Goal: Check status: Check status

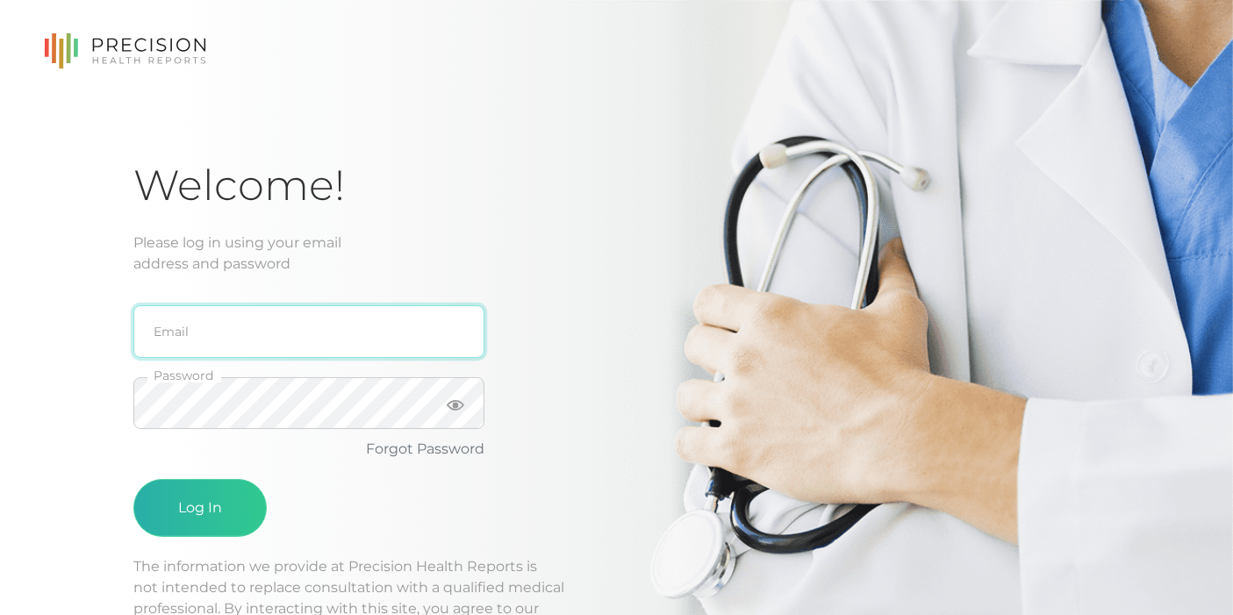
type input "[EMAIL_ADDRESS][DOMAIN_NAME]"
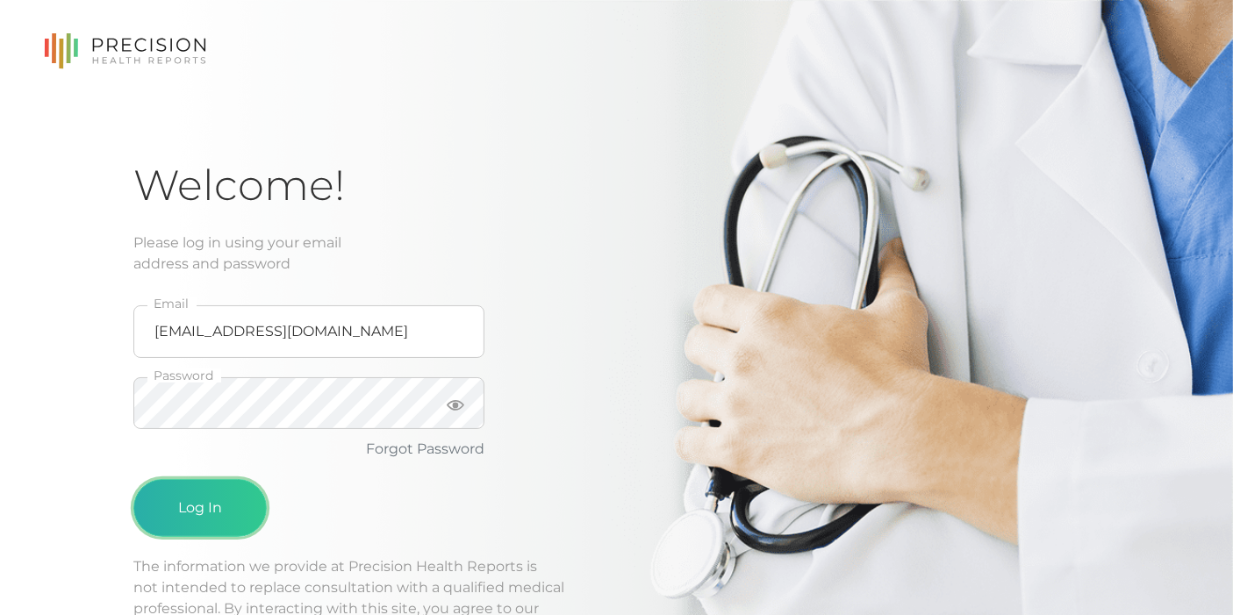
click at [230, 494] on button "Log In" at bounding box center [199, 508] width 133 height 58
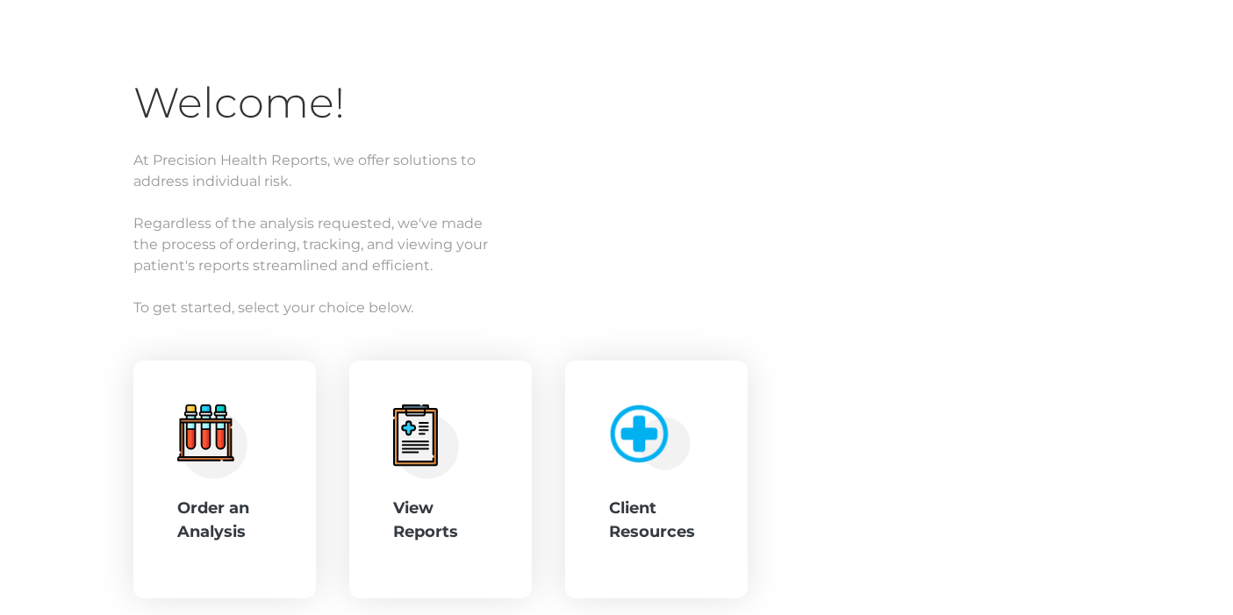
scroll to position [192, 0]
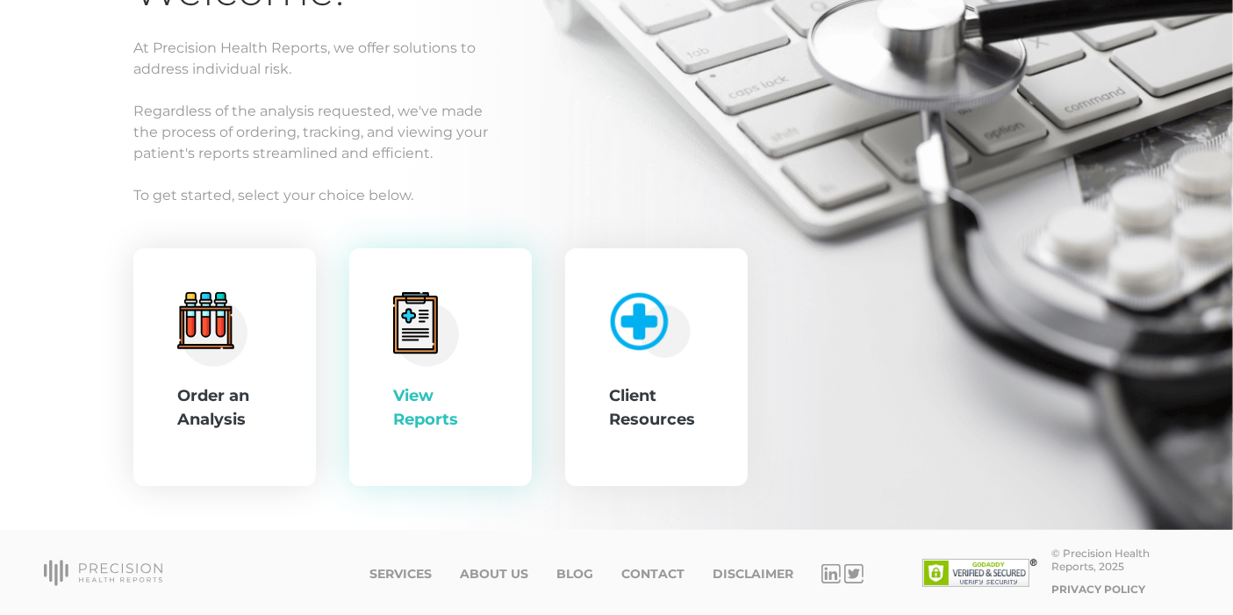
click at [428, 353] on icon at bounding box center [415, 322] width 45 height 61
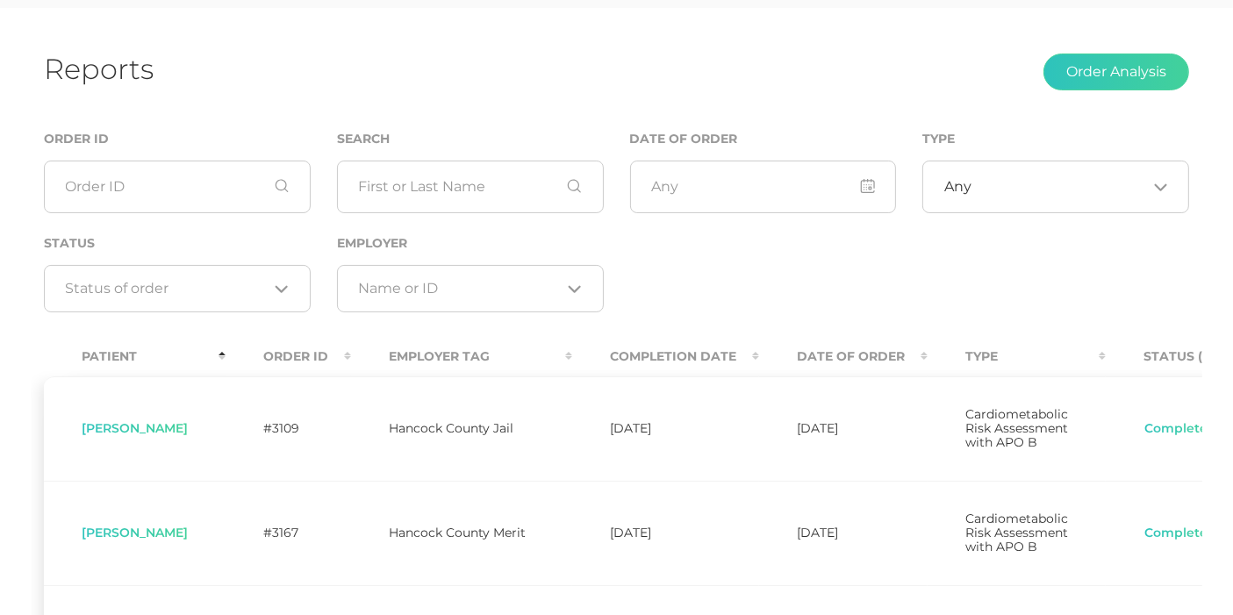
scroll to position [97, 0]
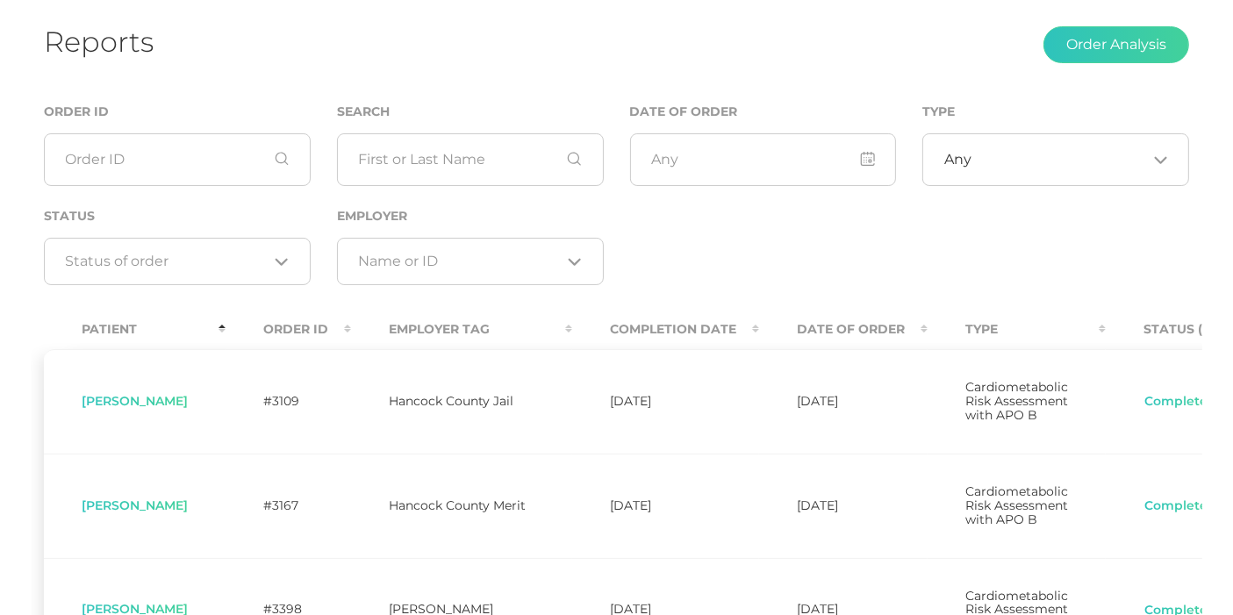
click at [757, 326] on th "Completion Date" at bounding box center [665, 330] width 187 height 40
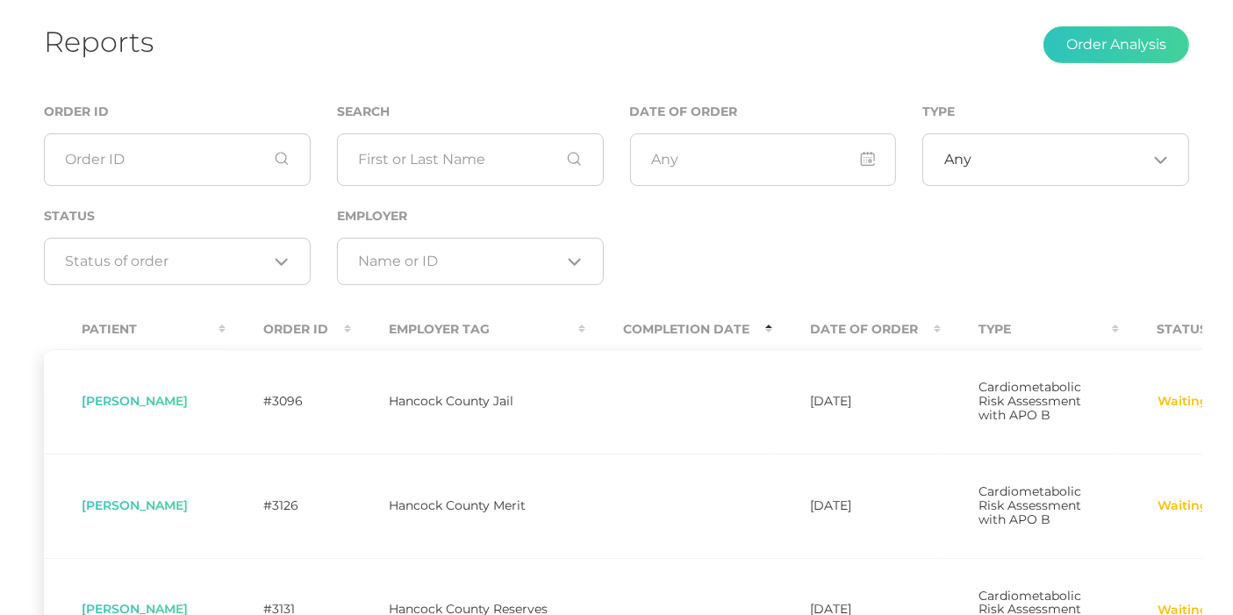
click at [773, 327] on th "Completion Date" at bounding box center [679, 330] width 187 height 40
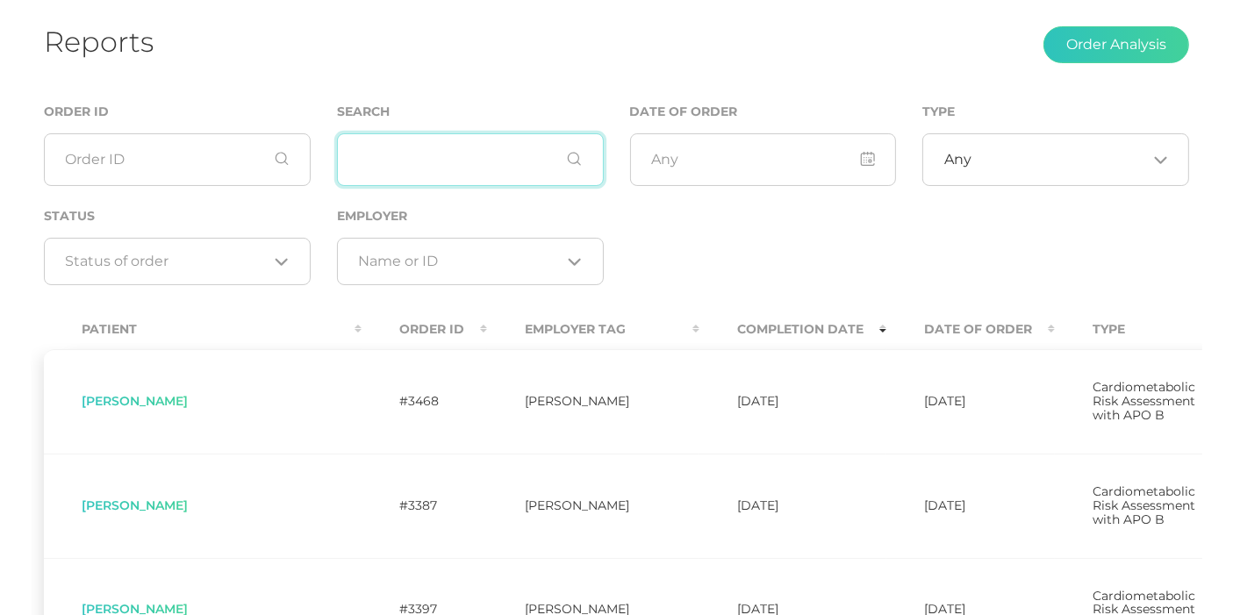
click at [396, 147] on input "text" at bounding box center [470, 159] width 267 height 53
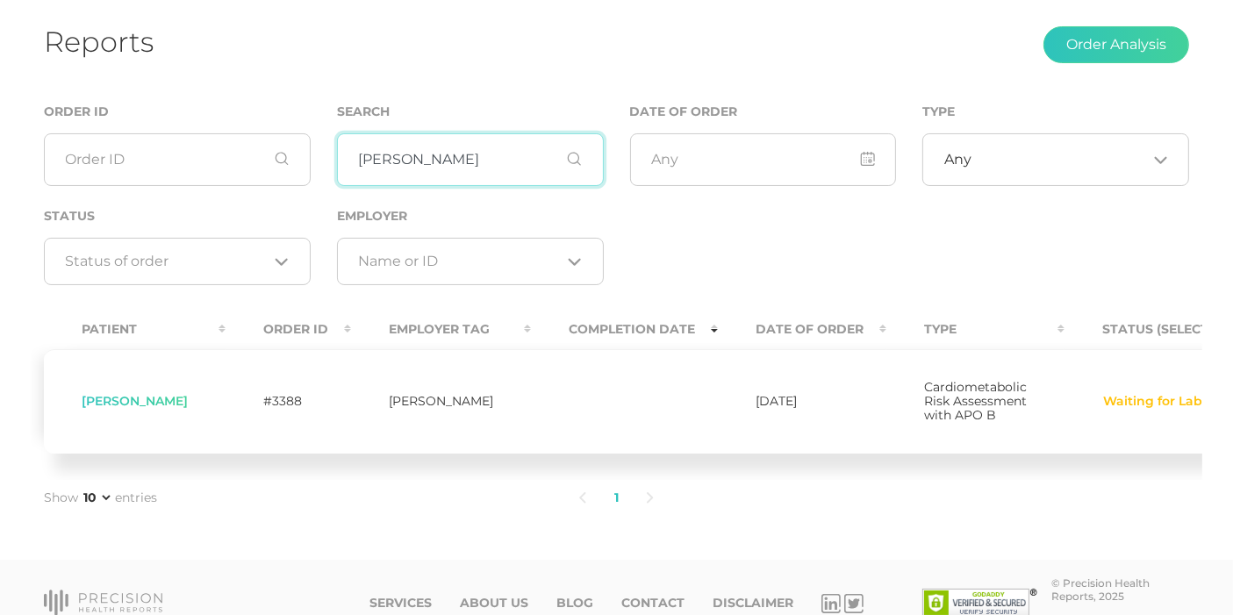
type input "[PERSON_NAME]"
